Goal: Task Accomplishment & Management: Manage account settings

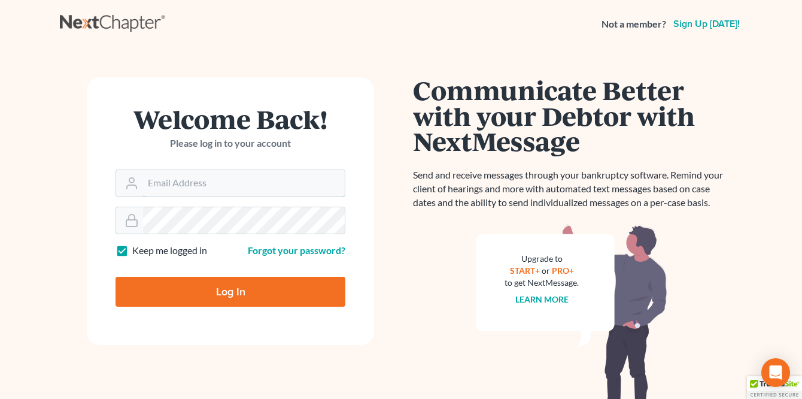
type input "[PERSON_NAME][EMAIL_ADDRESS][DOMAIN_NAME]"
click at [213, 288] on input "Log In" at bounding box center [231, 292] width 230 height 30
type input "Thinking..."
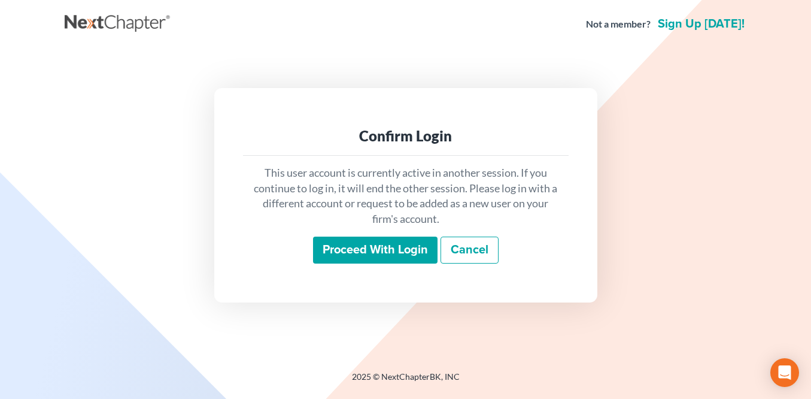
click at [371, 243] on input "Proceed with login" at bounding box center [375, 250] width 125 height 28
